Goal: Information Seeking & Learning: Learn about a topic

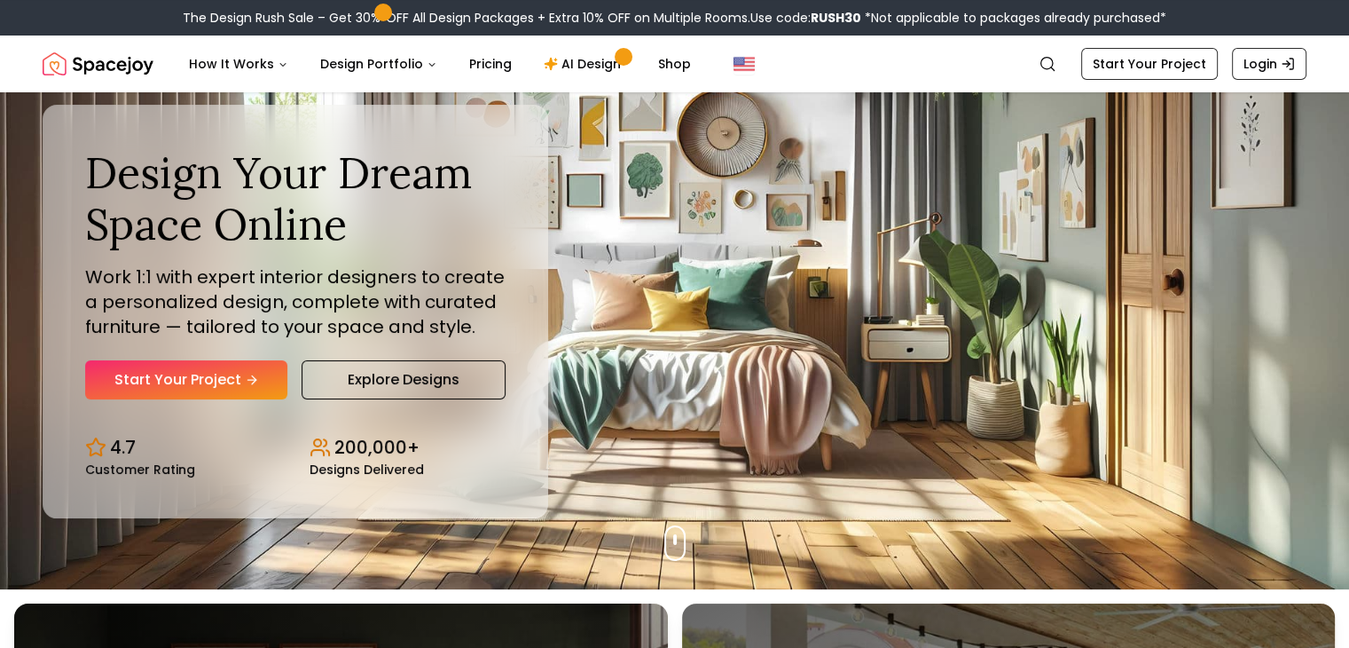
scroll to position [89, 0]
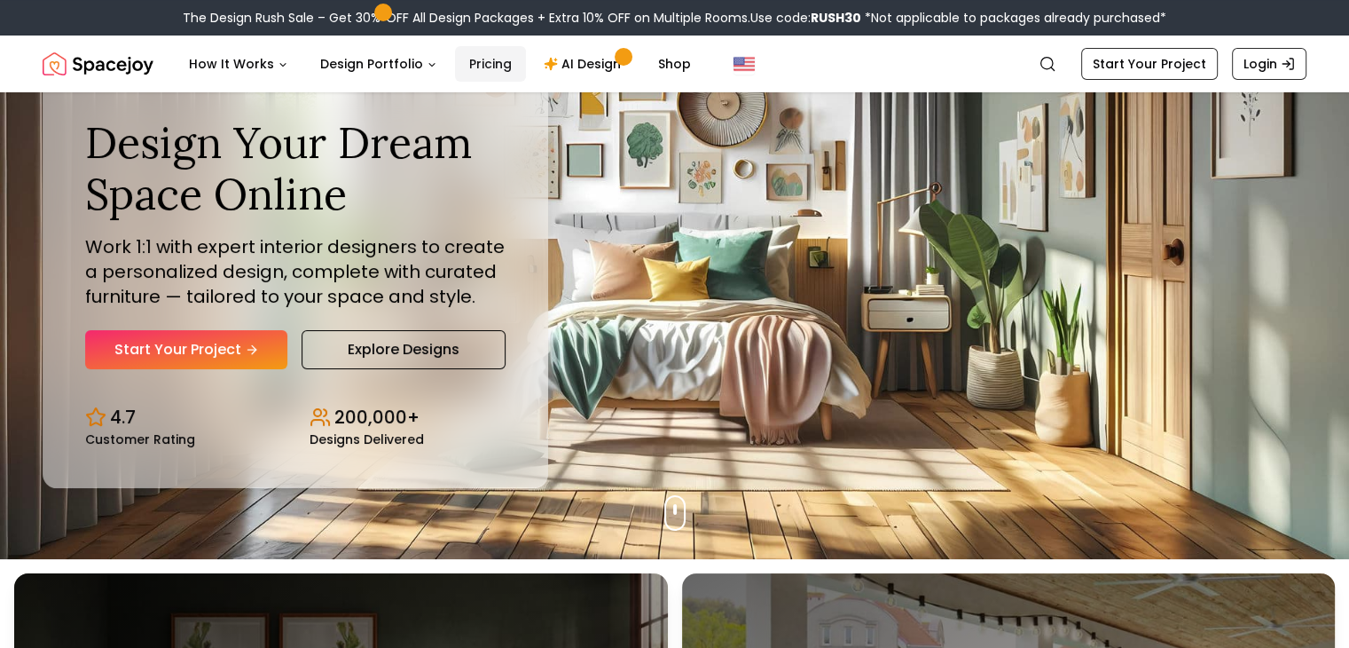
click at [495, 65] on link "Pricing" at bounding box center [490, 63] width 71 height 35
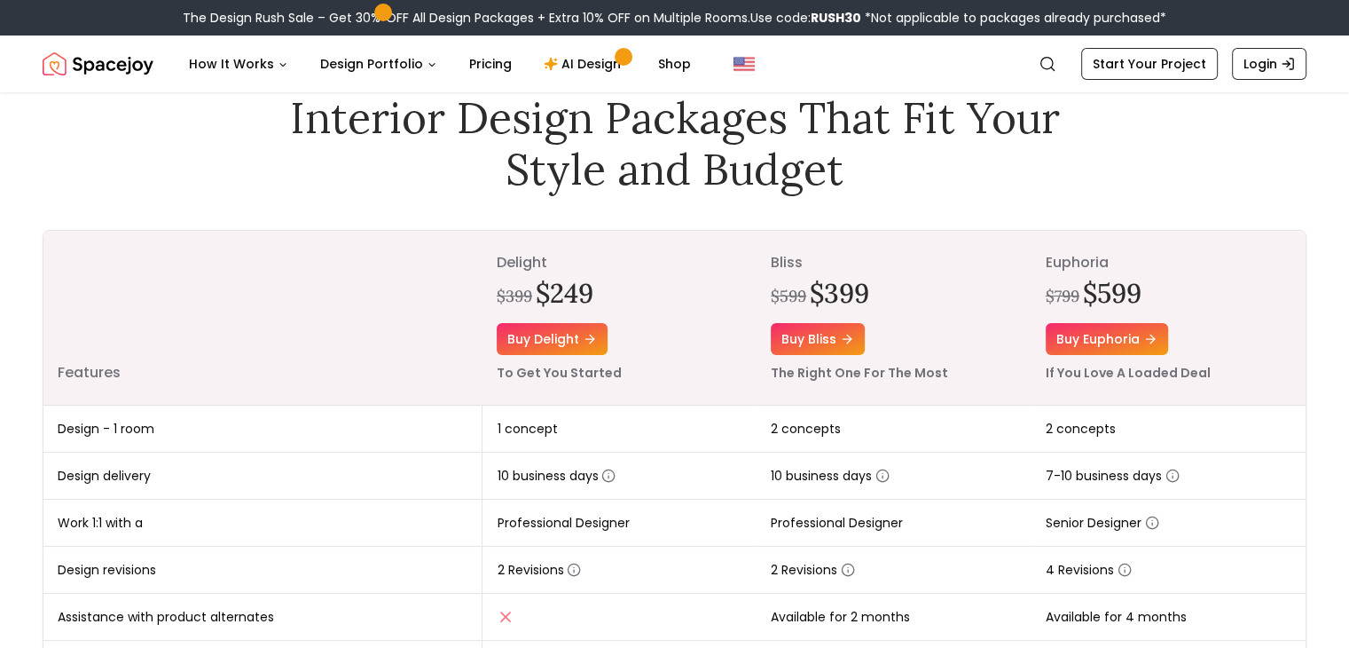
drag, startPoint x: 548, startPoint y: 381, endPoint x: 414, endPoint y: 240, distance: 193.9
click at [414, 240] on th "Features" at bounding box center [262, 318] width 439 height 175
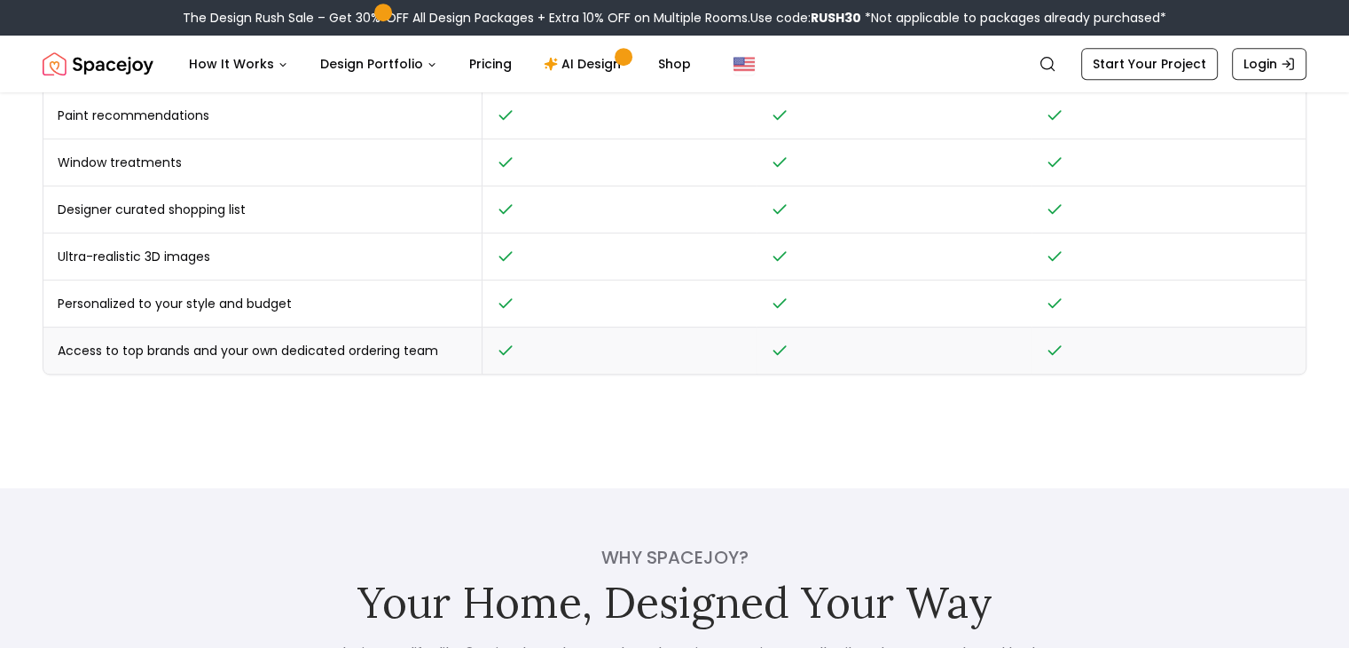
scroll to position [976, 0]
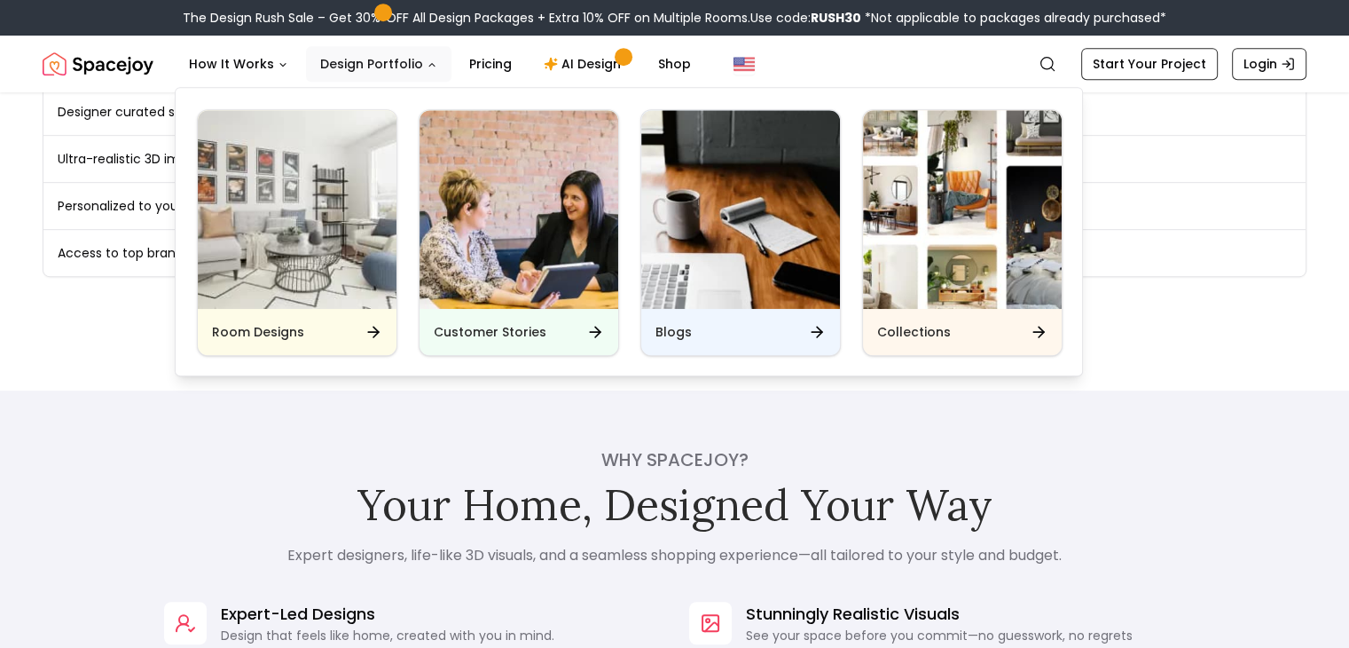
click at [394, 68] on button "Design Portfolio" at bounding box center [378, 63] width 145 height 35
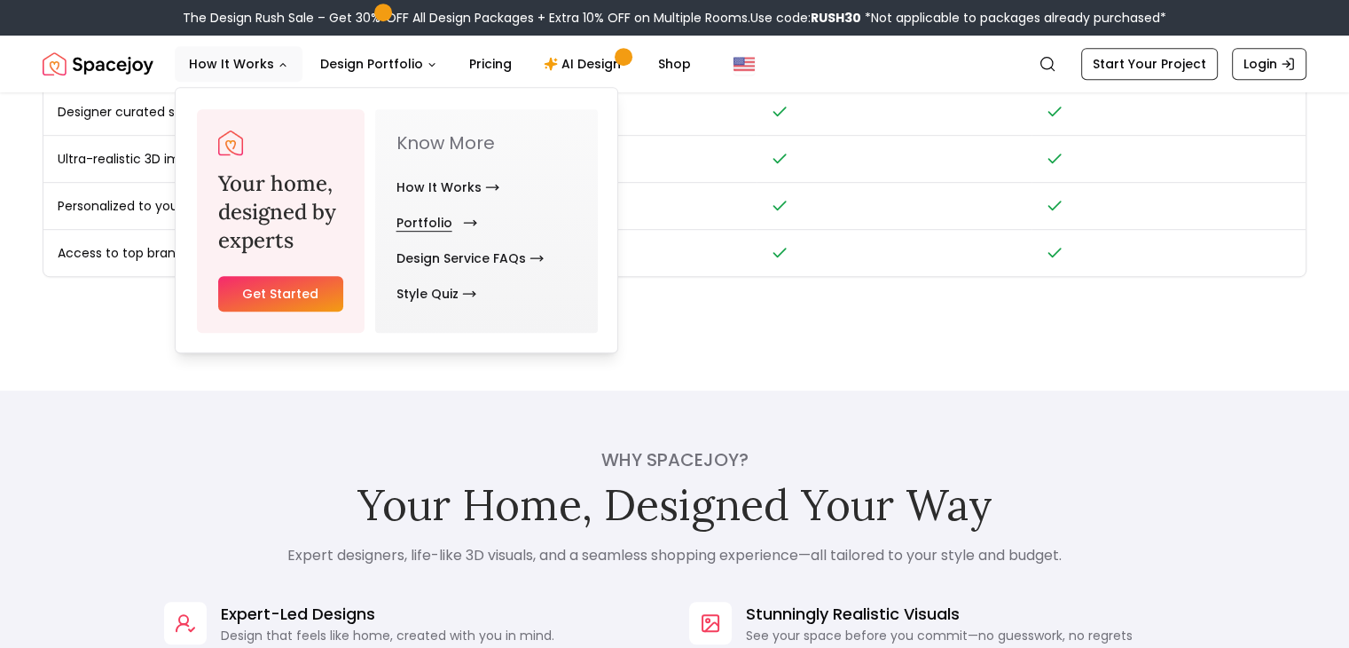
click at [436, 224] on link "Portfolio" at bounding box center [434, 222] width 74 height 35
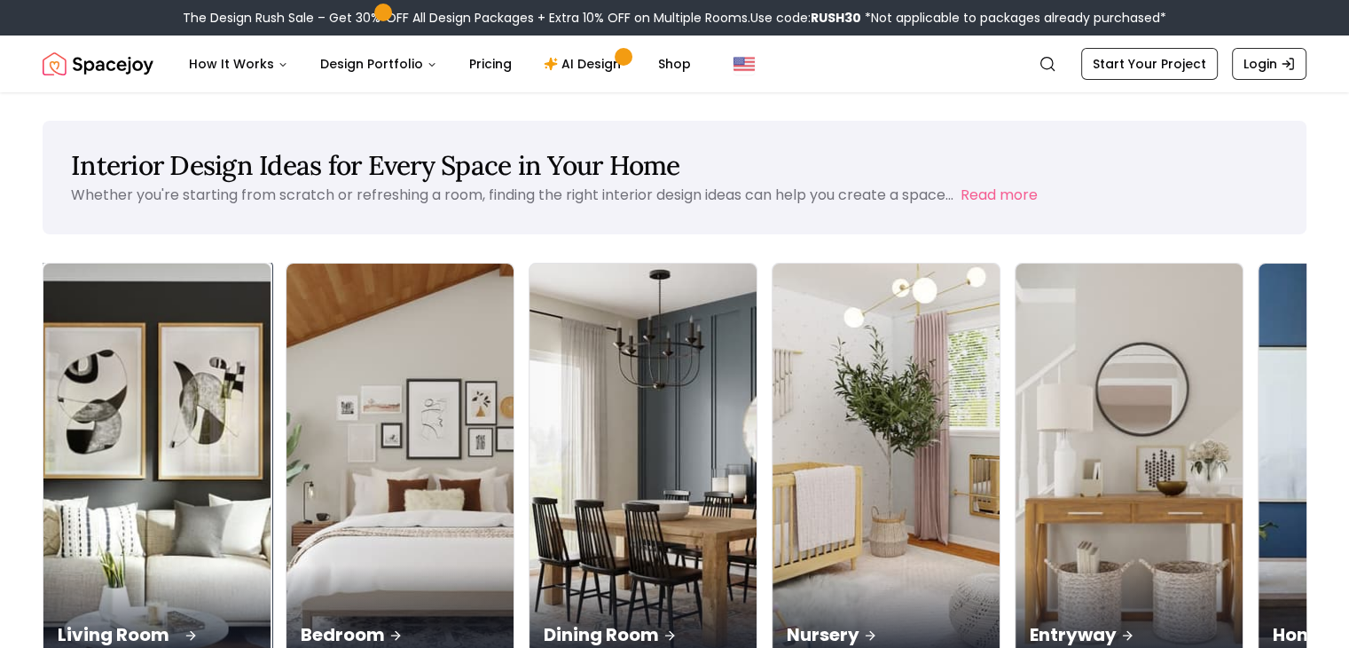
click at [181, 415] on img at bounding box center [157, 464] width 239 height 421
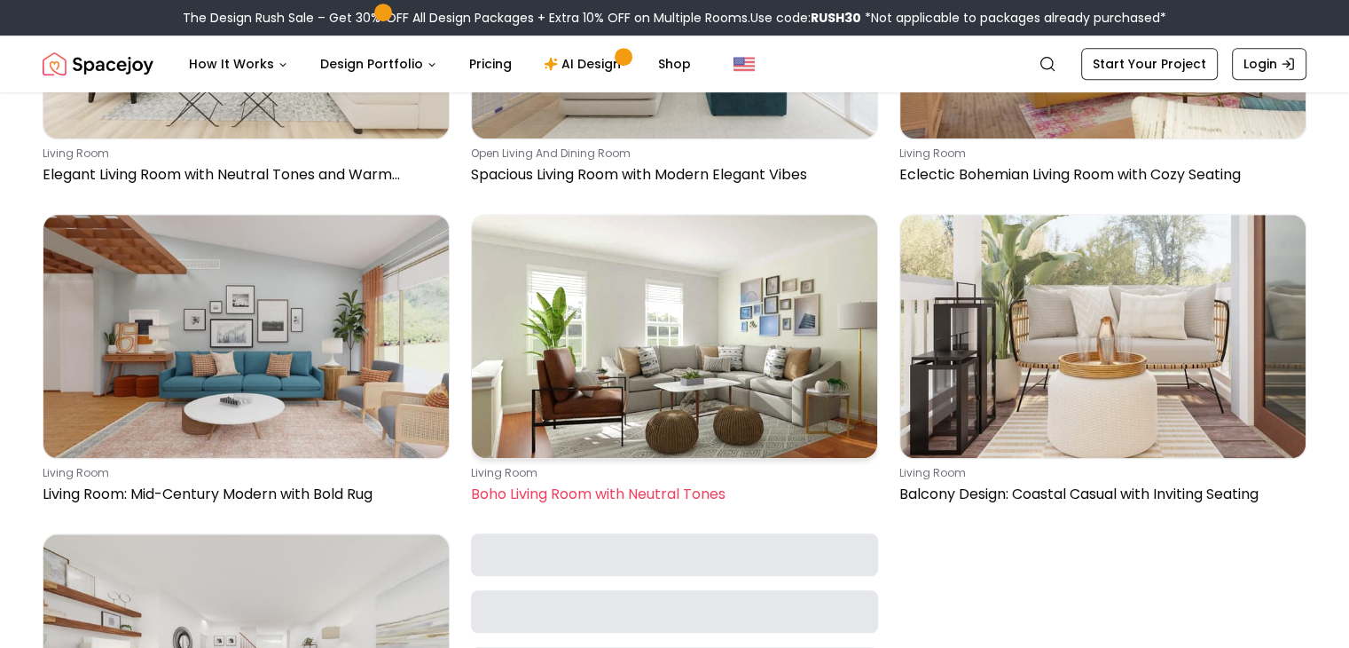
scroll to position [1065, 0]
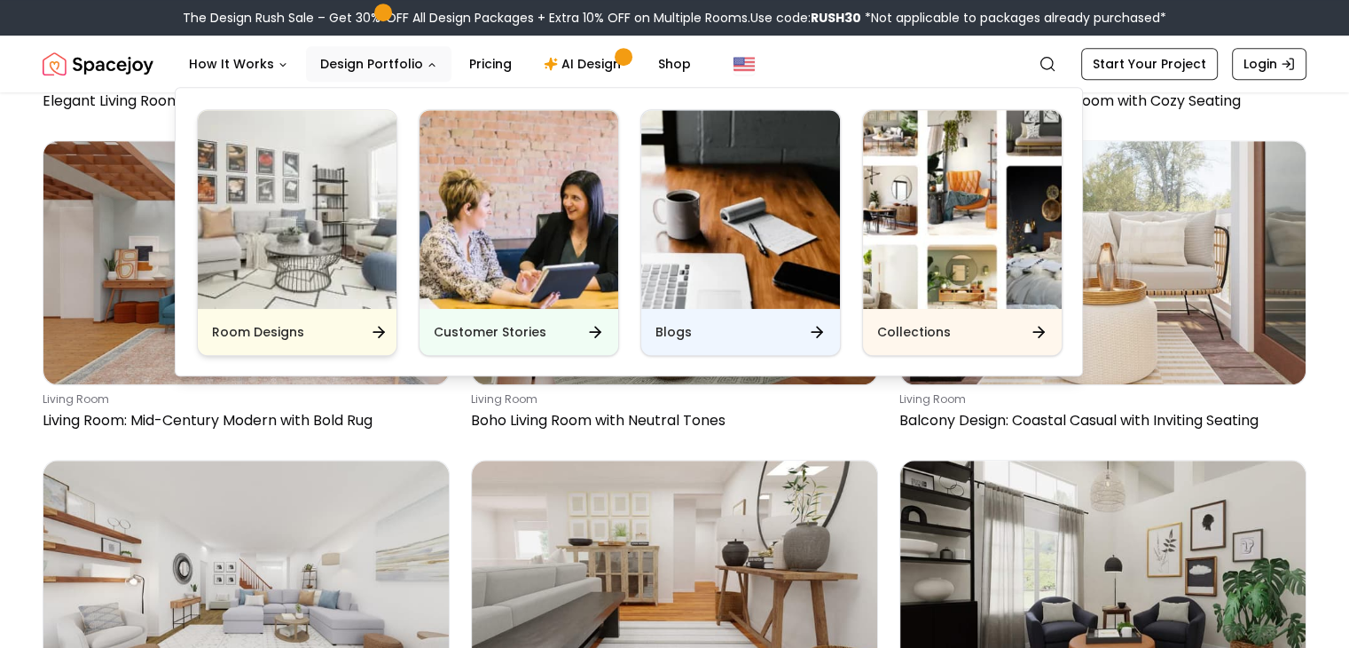
click at [311, 285] on img "Main" at bounding box center [297, 209] width 199 height 199
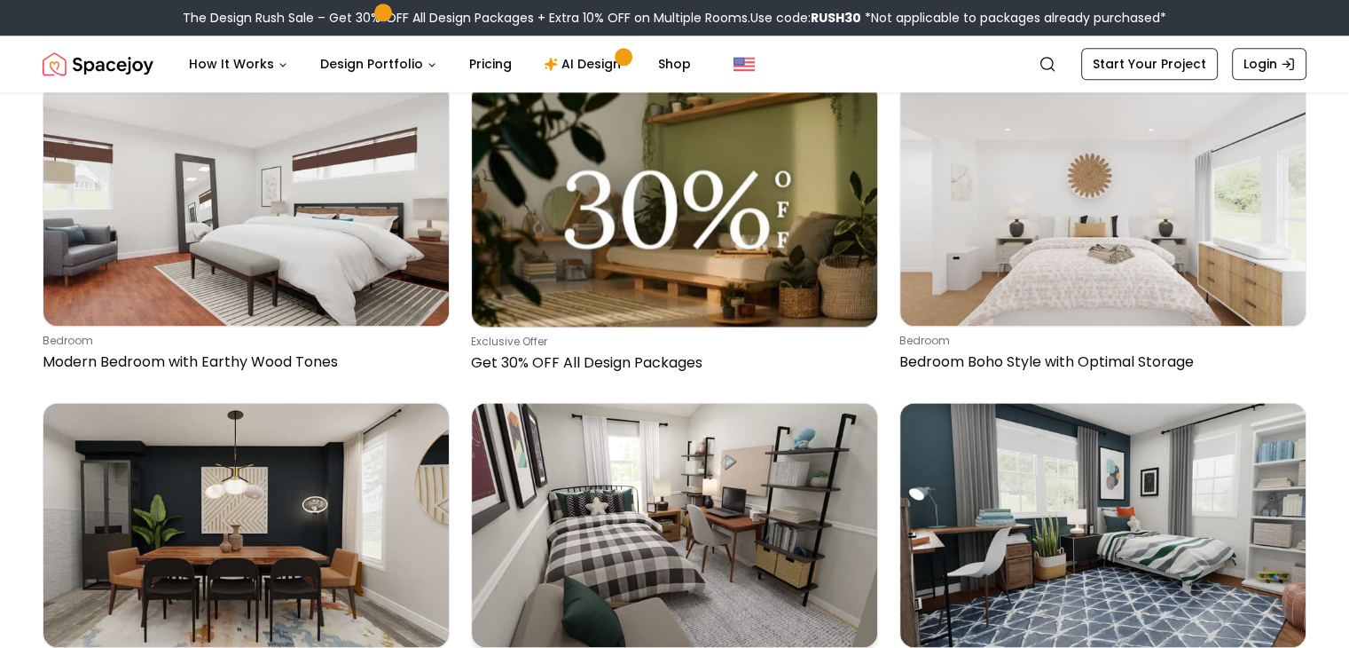
scroll to position [2307, 0]
